Goal: Information Seeking & Learning: Learn about a topic

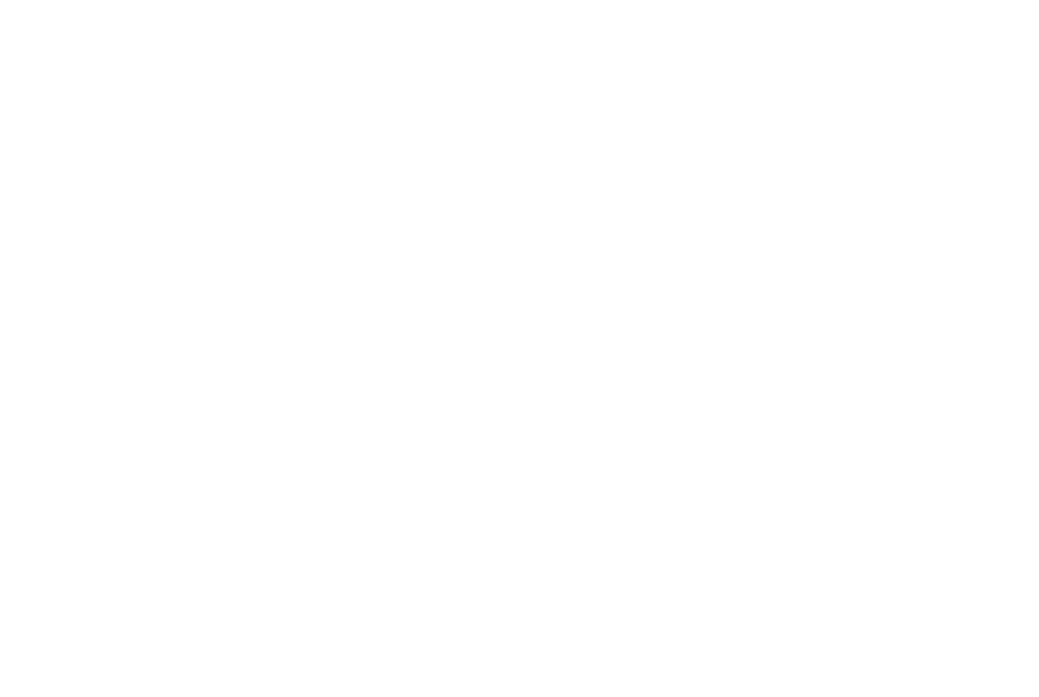
click at [41, 272] on div at bounding box center [519, 348] width 1039 height 697
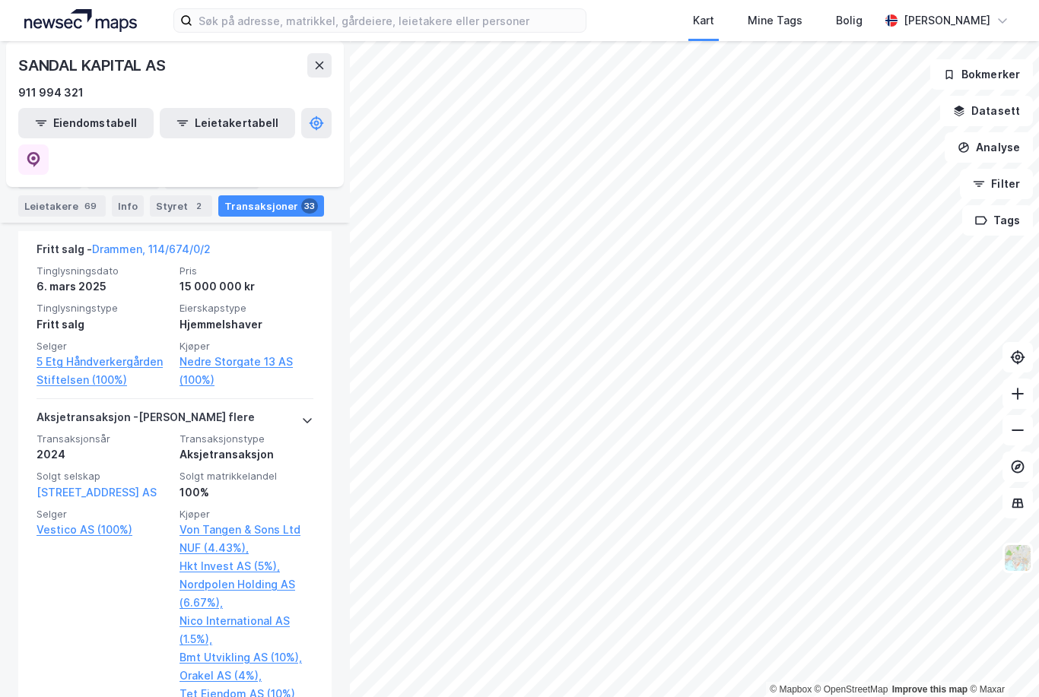
scroll to position [545, 0]
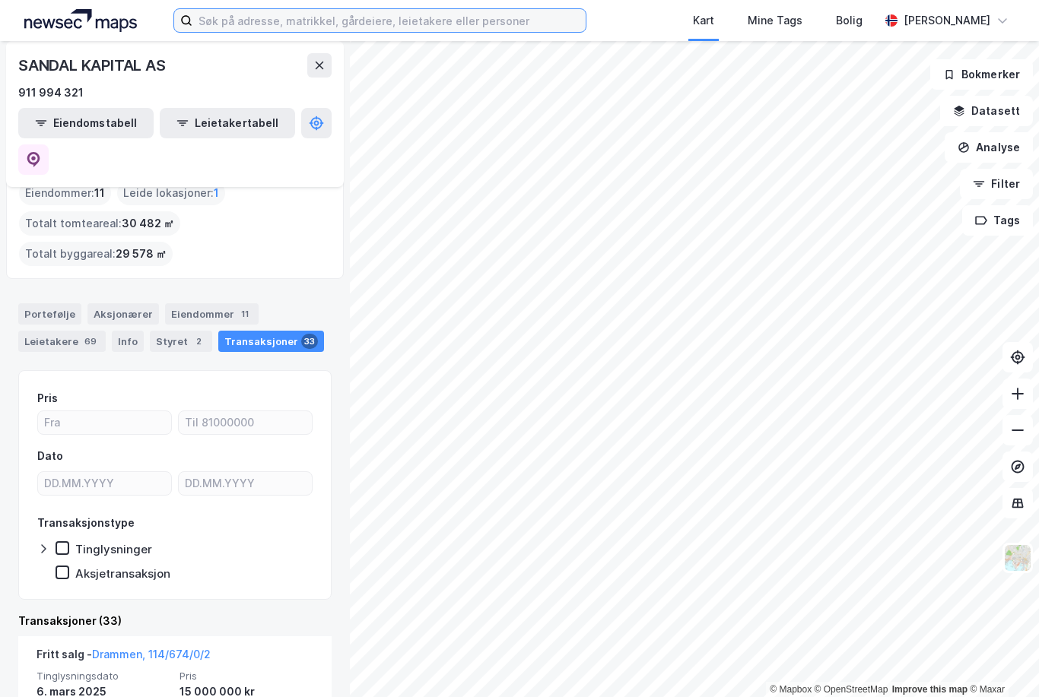
click at [446, 24] on input at bounding box center [388, 20] width 393 height 23
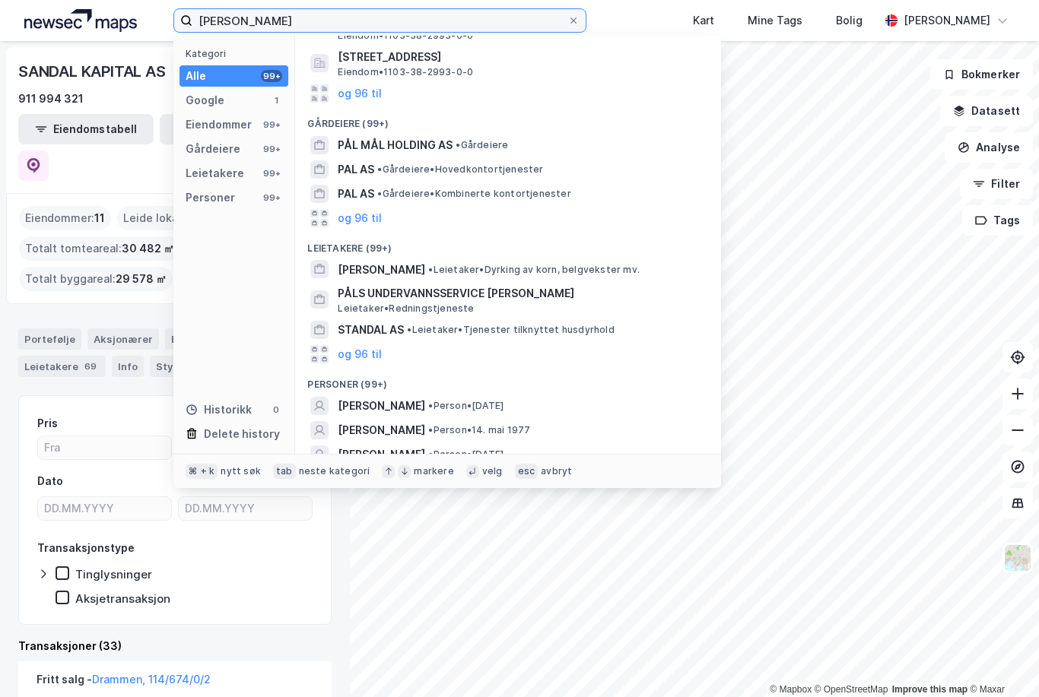
scroll to position [141, 0]
type input "[PERSON_NAME]"
click at [425, 452] on span "[PERSON_NAME]" at bounding box center [381, 456] width 87 height 18
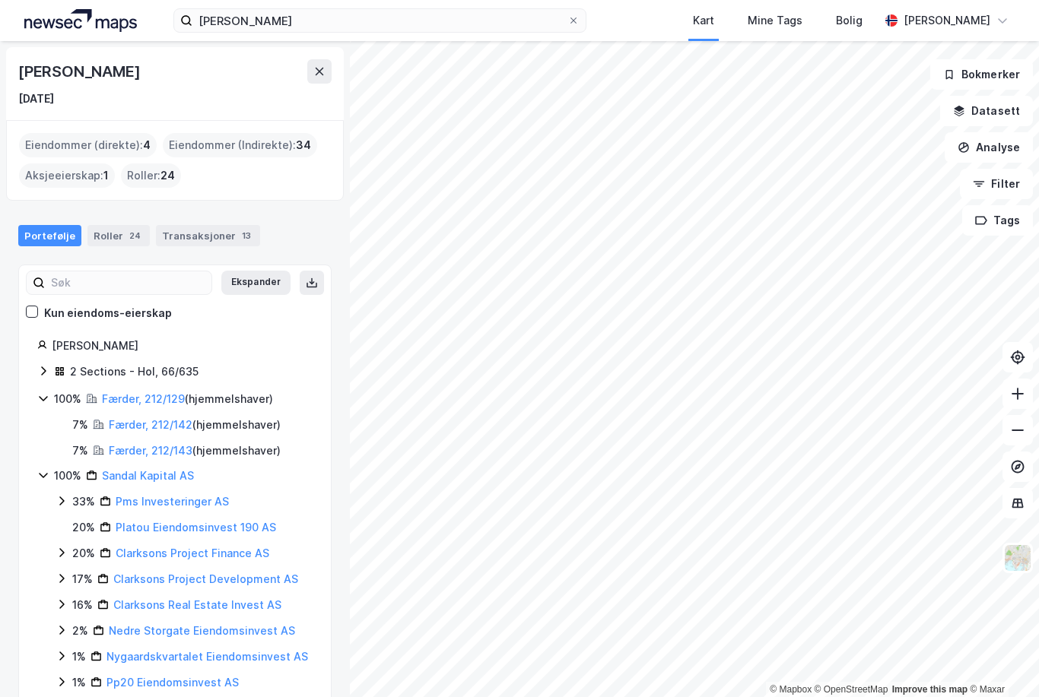
scroll to position [49, 0]
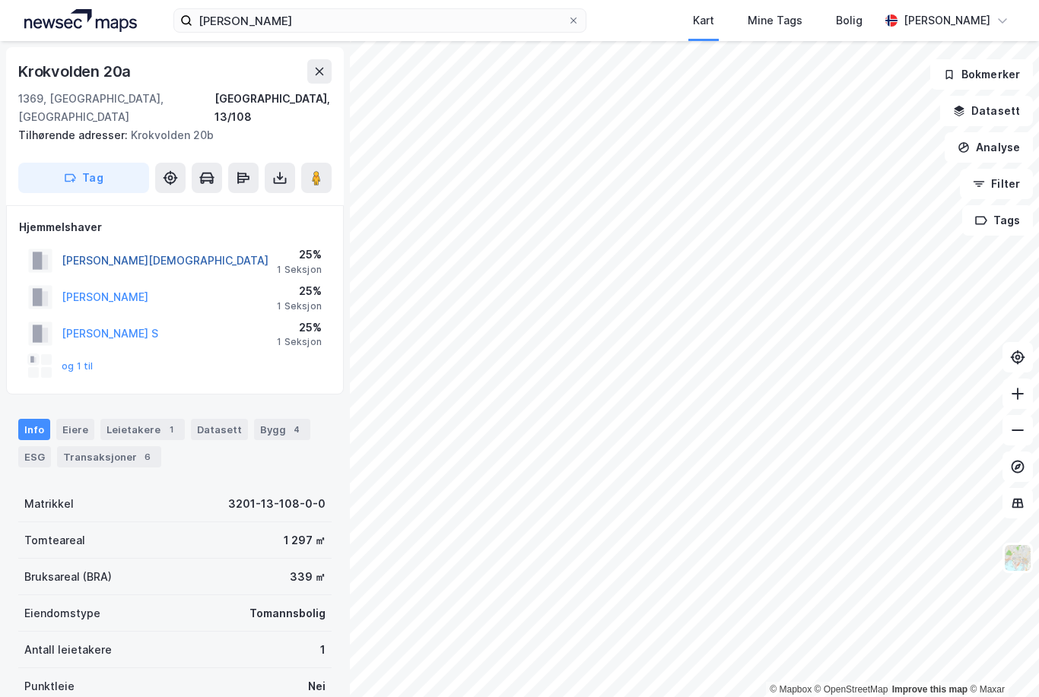
click at [0, 0] on button "[PERSON_NAME][DEMOGRAPHIC_DATA]" at bounding box center [0, 0] width 0 height 0
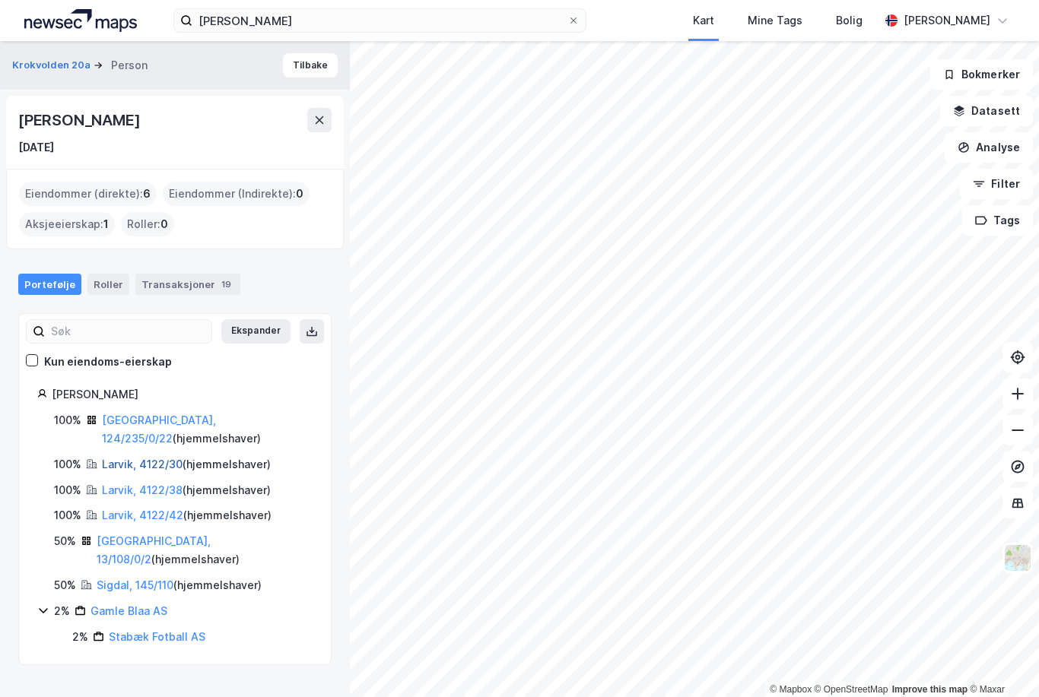
click at [137, 458] on link "Larvik, 4122/30" at bounding box center [142, 464] width 81 height 13
